Goal: Task Accomplishment & Management: Use online tool/utility

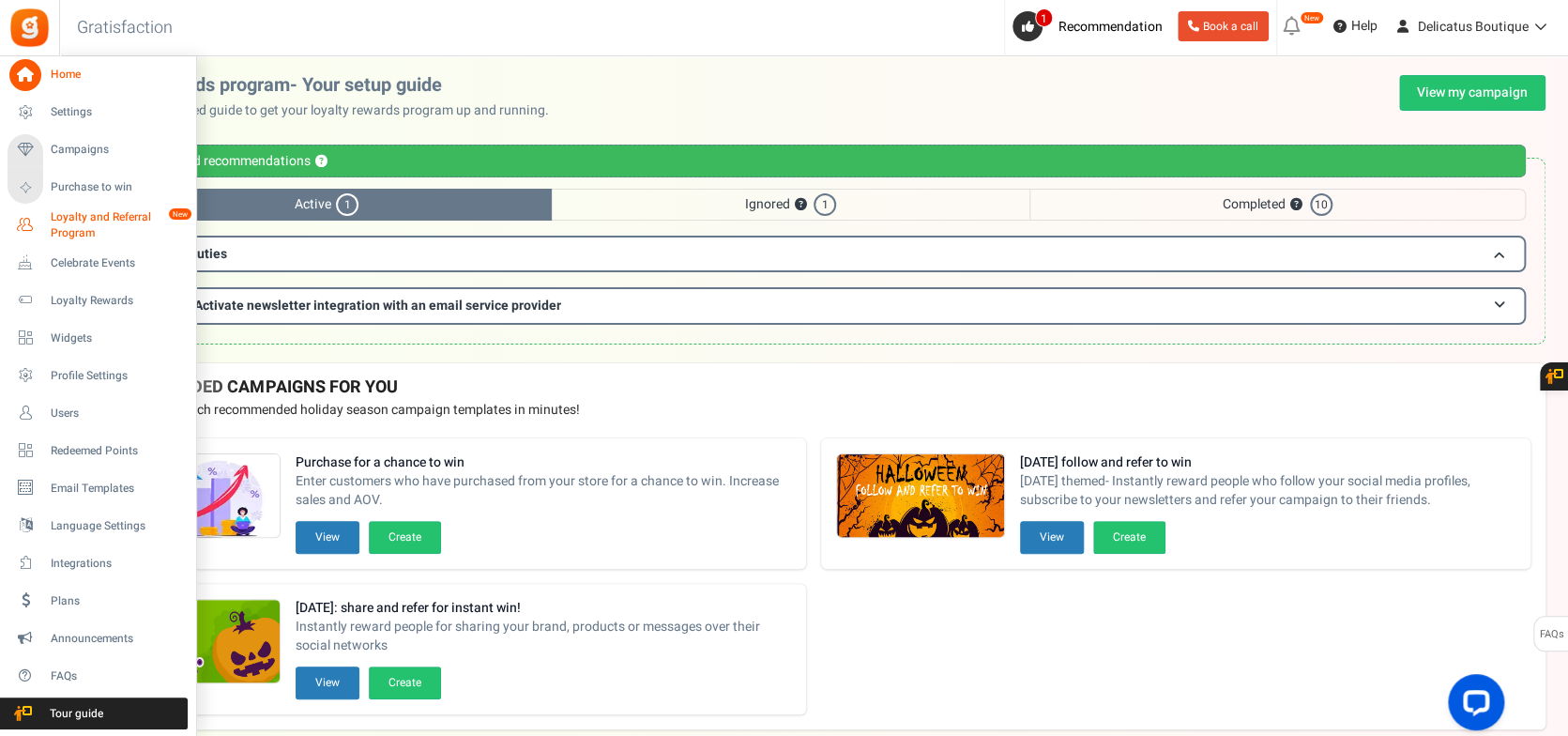
click at [65, 225] on span "Loyalty and Referral Program" at bounding box center [119, 225] width 137 height 32
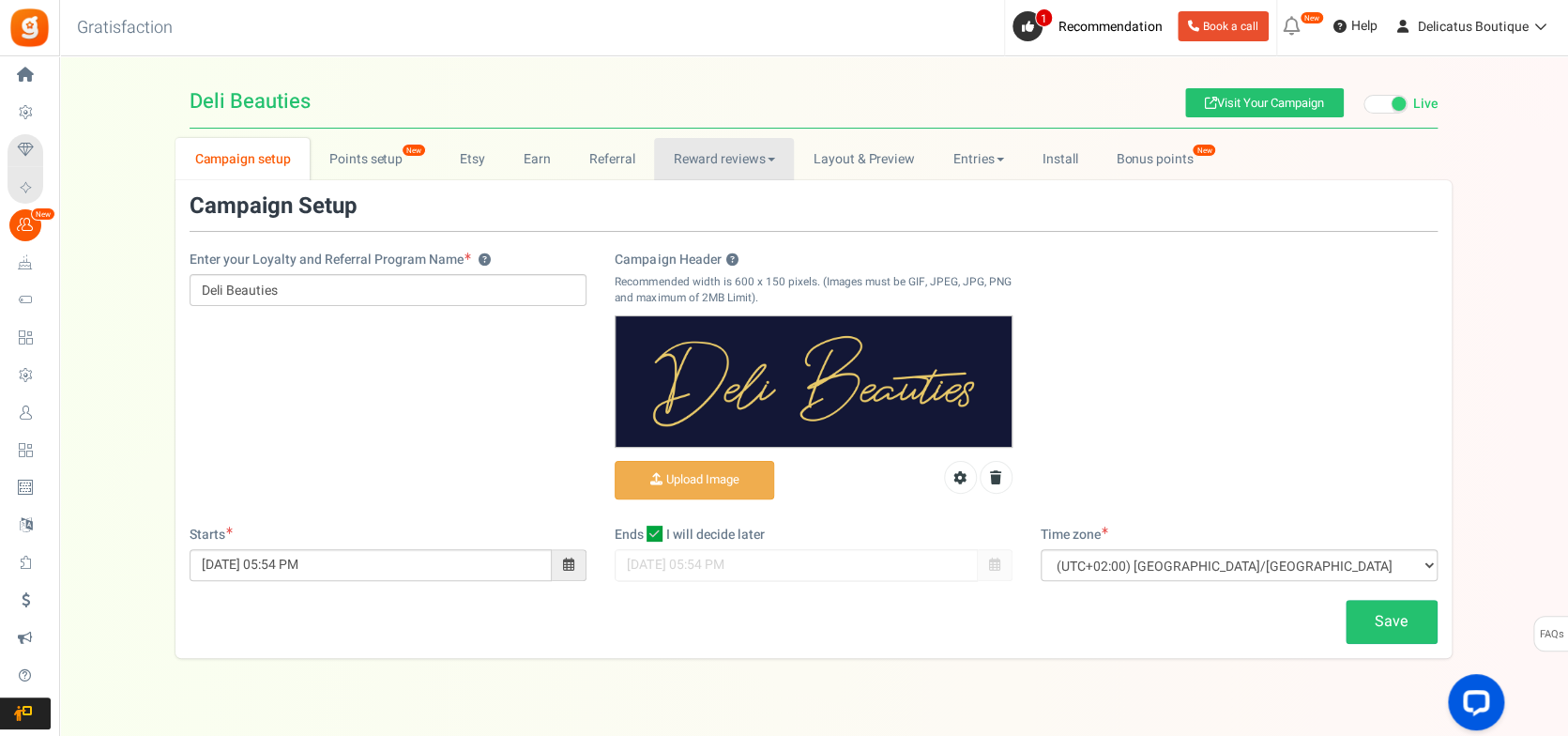
click at [758, 152] on link "Reward reviews" at bounding box center [724, 159] width 140 height 43
click at [748, 202] on link "WOO" at bounding box center [729, 200] width 150 height 27
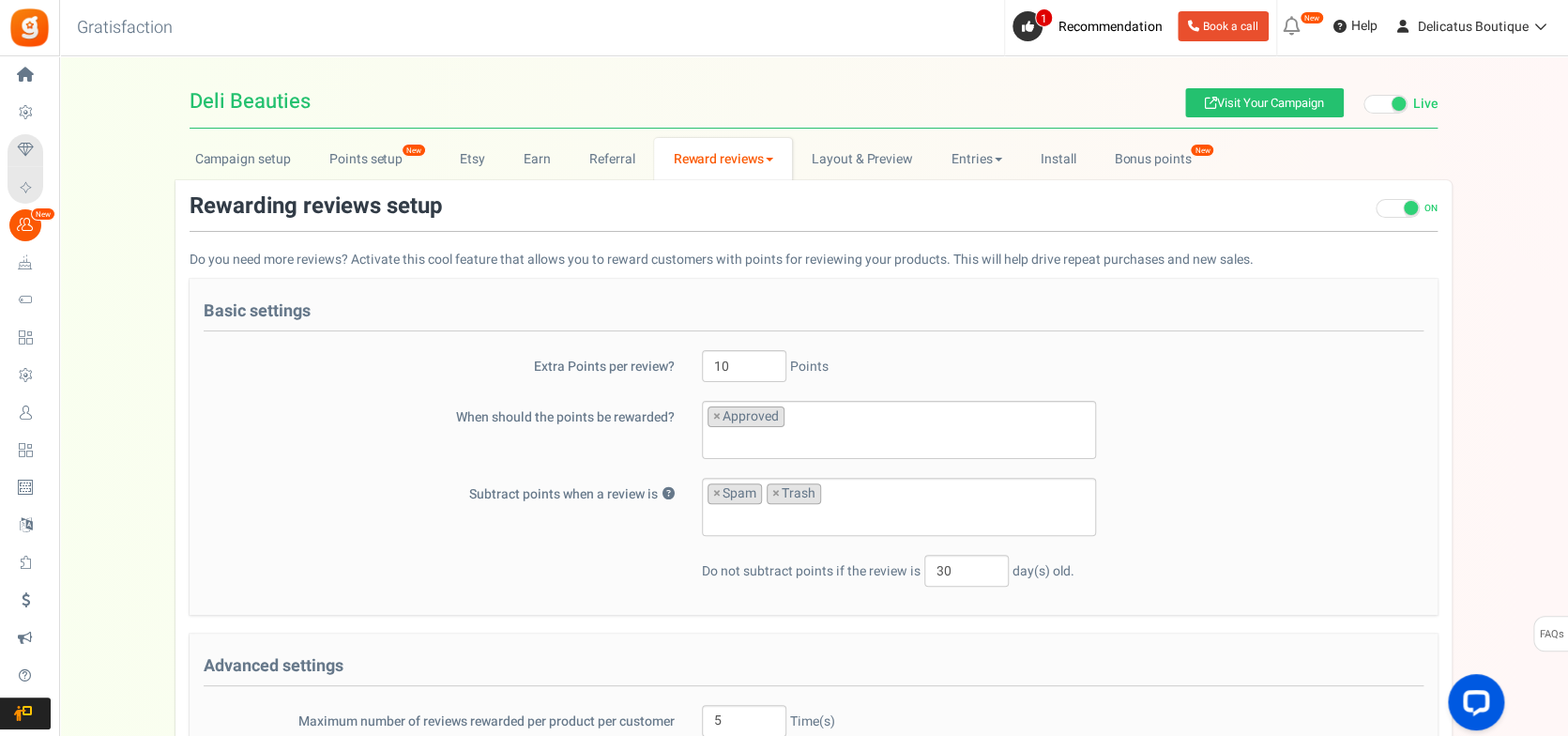
click at [781, 167] on link "Reward reviews" at bounding box center [723, 159] width 138 height 43
click at [768, 216] on link "[DOMAIN_NAME]" at bounding box center [729, 227] width 150 height 27
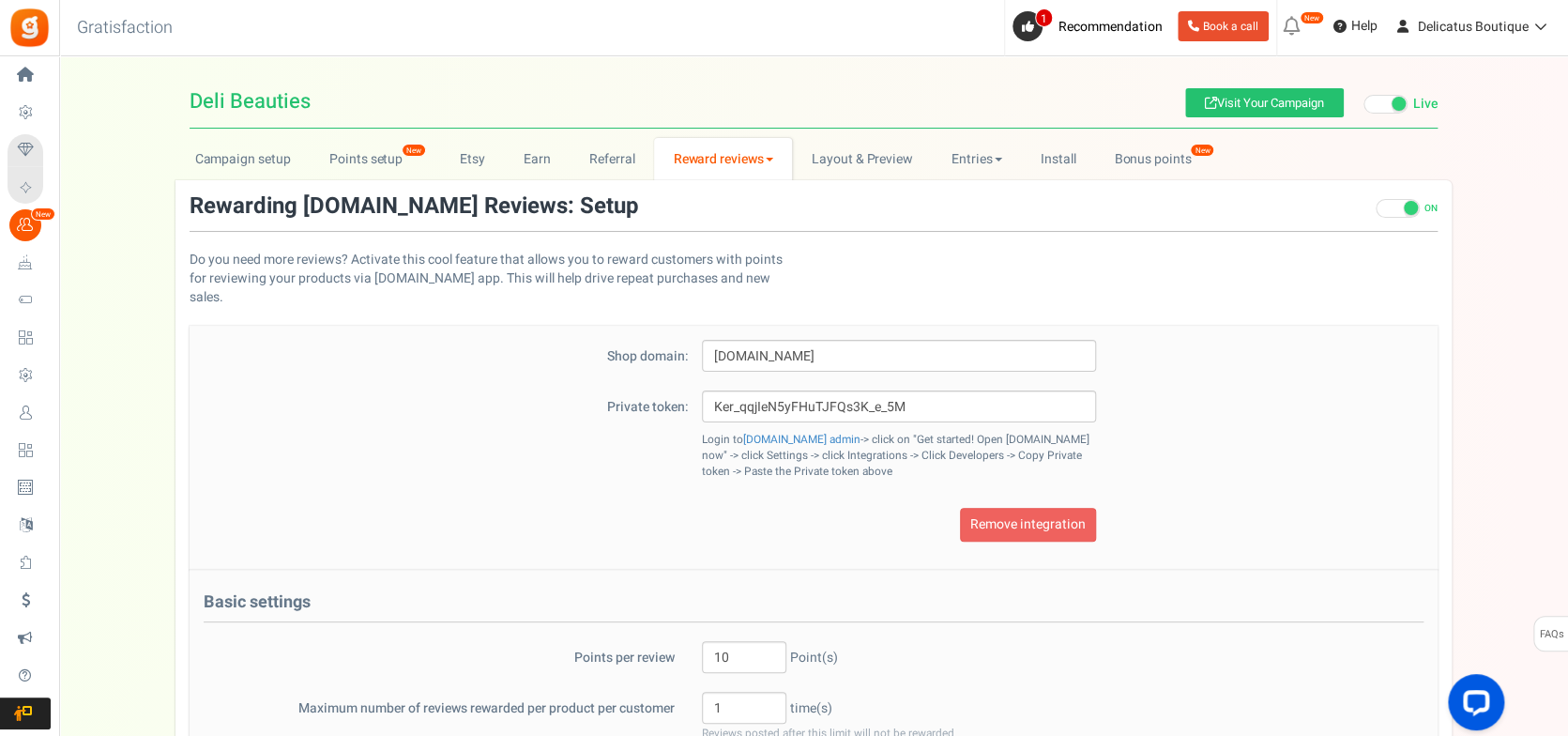
click at [751, 155] on link "Reward reviews" at bounding box center [723, 159] width 138 height 43
drag, startPoint x: 743, startPoint y: 181, endPoint x: 743, endPoint y: 192, distance: 11.0
click at [743, 192] on ul "WOO LOOX [DOMAIN_NAME]" at bounding box center [729, 214] width 150 height 68
click at [750, 166] on link "Reward reviews" at bounding box center [723, 159] width 138 height 43
click at [748, 189] on link "WOO" at bounding box center [729, 200] width 150 height 27
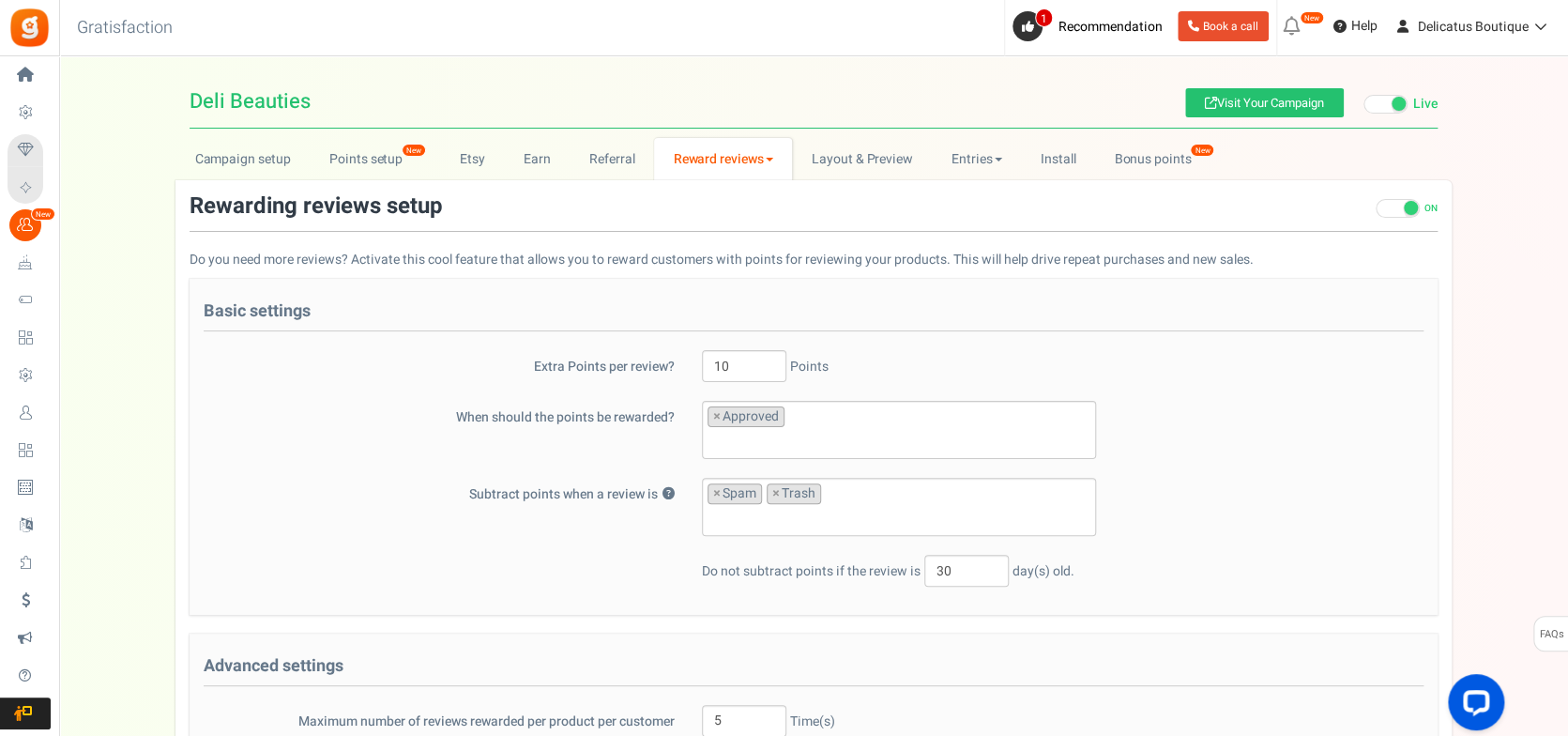
click at [775, 159] on link "Reward reviews" at bounding box center [723, 159] width 138 height 43
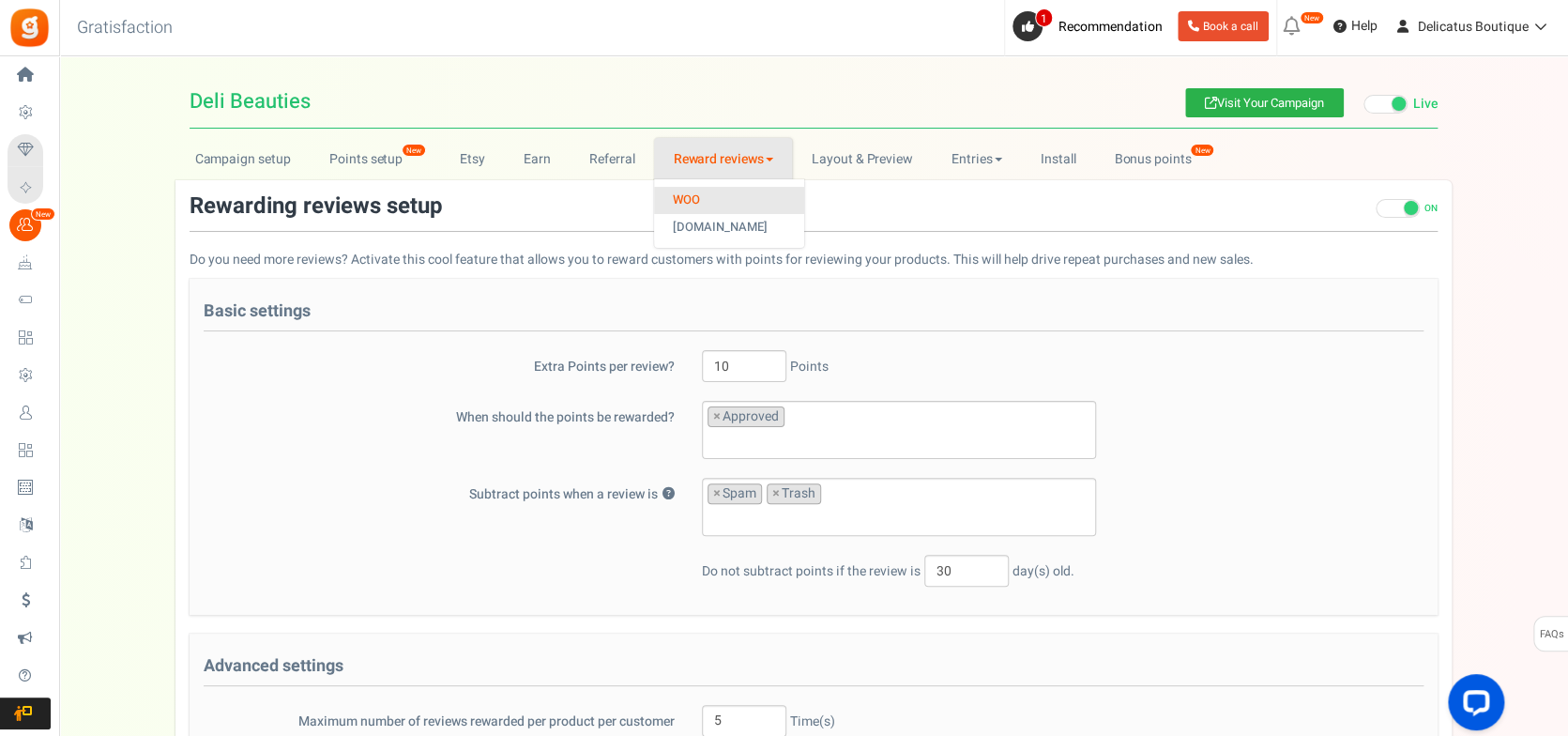
click at [1173, 104] on link "Visit Your Campaign" at bounding box center [1264, 102] width 159 height 29
